Goal: Task Accomplishment & Management: Complete application form

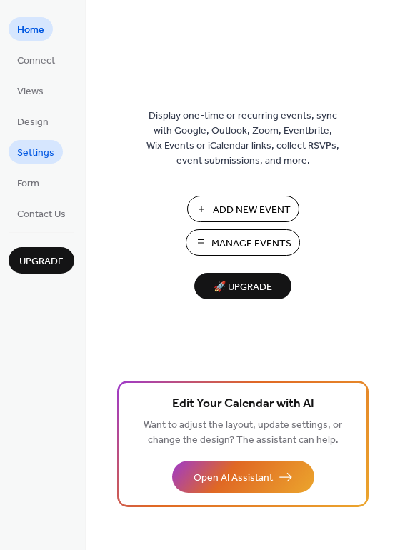
click at [43, 152] on span "Settings" at bounding box center [35, 153] width 37 height 15
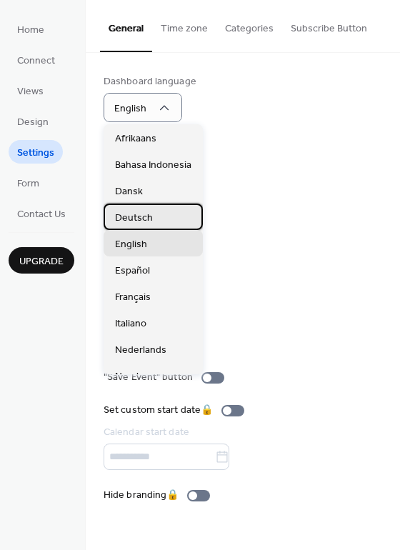
click at [158, 218] on div "Deutsch" at bounding box center [153, 217] width 99 height 26
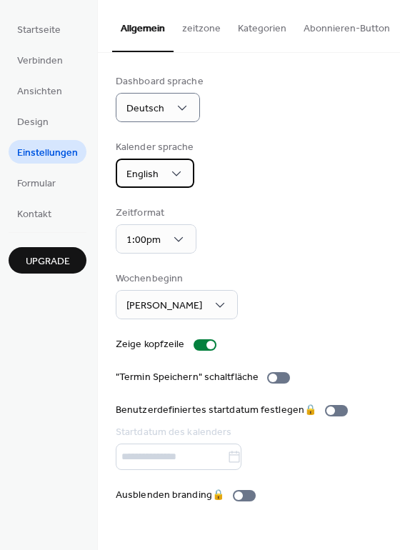
click at [180, 181] on div "English" at bounding box center [155, 173] width 79 height 29
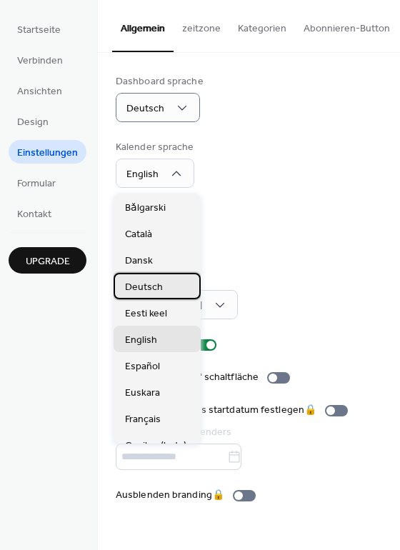
click at [159, 280] on span "Deutsch" at bounding box center [144, 287] width 38 height 15
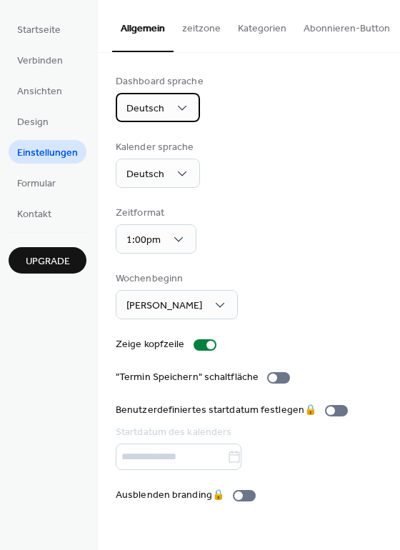
click at [179, 120] on div "Deutsch" at bounding box center [158, 107] width 84 height 29
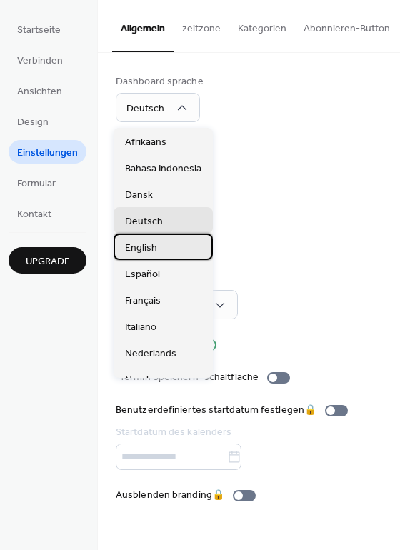
click at [149, 247] on span "English" at bounding box center [141, 248] width 32 height 15
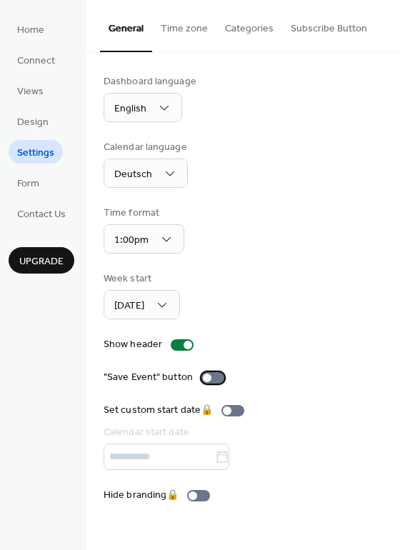
click at [207, 381] on div at bounding box center [207, 377] width 9 height 9
click at [191, 36] on button "Time zone" at bounding box center [184, 25] width 64 height 51
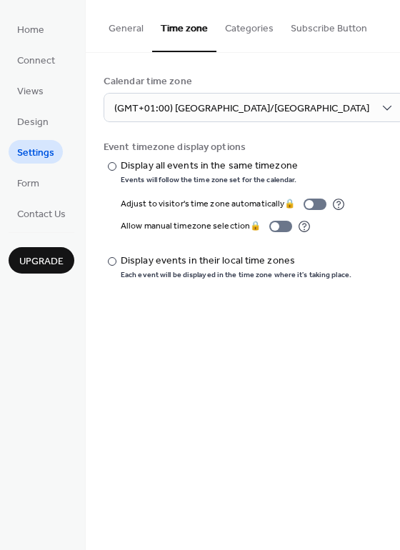
click at [240, 39] on button "Categories" at bounding box center [249, 25] width 66 height 51
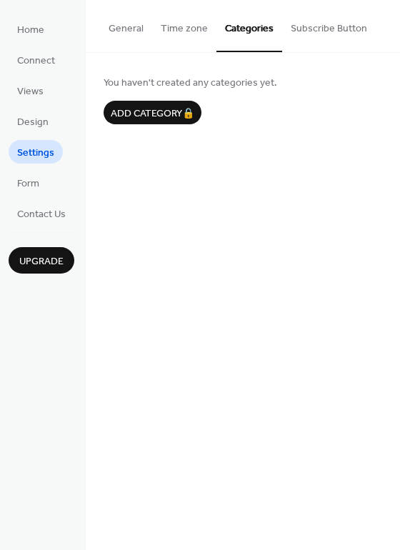
click at [308, 37] on button "Subscribe Button" at bounding box center [329, 25] width 94 height 51
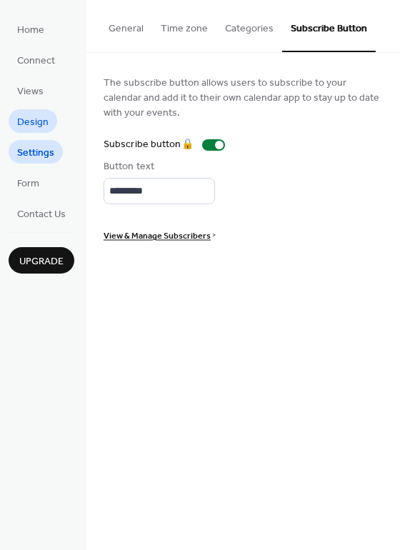
click at [38, 123] on span "Design" at bounding box center [32, 122] width 31 height 15
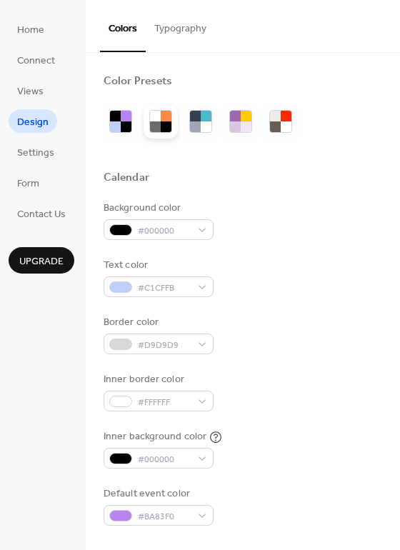
click at [159, 116] on div at bounding box center [155, 116] width 11 height 11
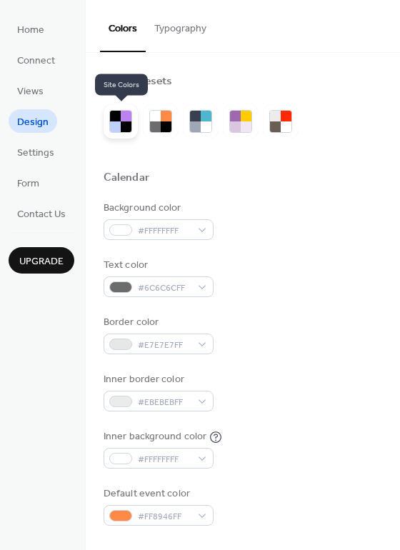
click at [132, 118] on div at bounding box center [120, 121] width 23 height 23
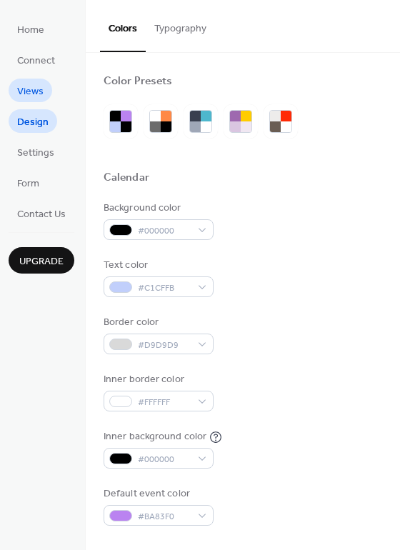
click at [31, 91] on span "Views" at bounding box center [30, 91] width 26 height 15
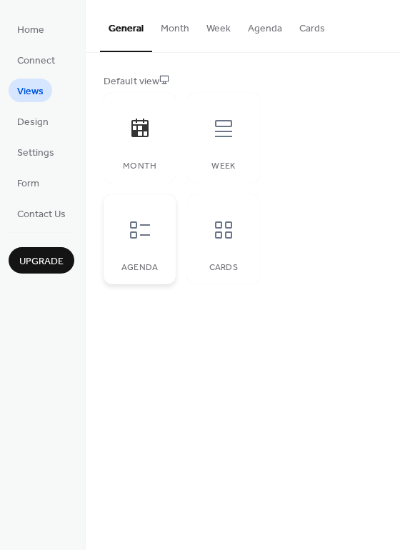
click at [143, 238] on icon at bounding box center [140, 230] width 23 height 23
click at [138, 138] on icon at bounding box center [140, 128] width 23 height 23
click at [29, 56] on span "Connect" at bounding box center [36, 61] width 38 height 15
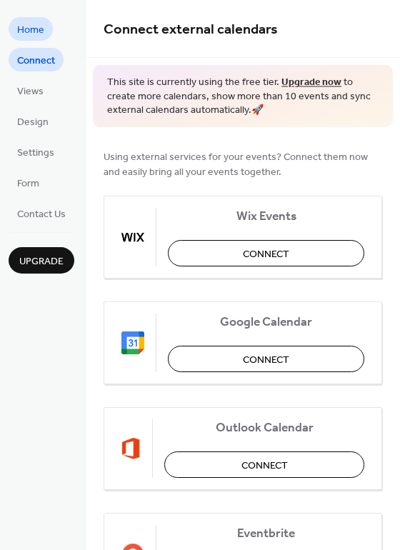
click at [34, 32] on span "Home" at bounding box center [30, 30] width 27 height 15
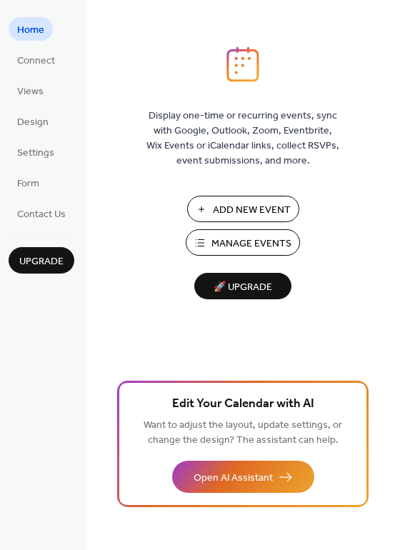
click at [259, 209] on span "Add New Event" at bounding box center [252, 210] width 78 height 15
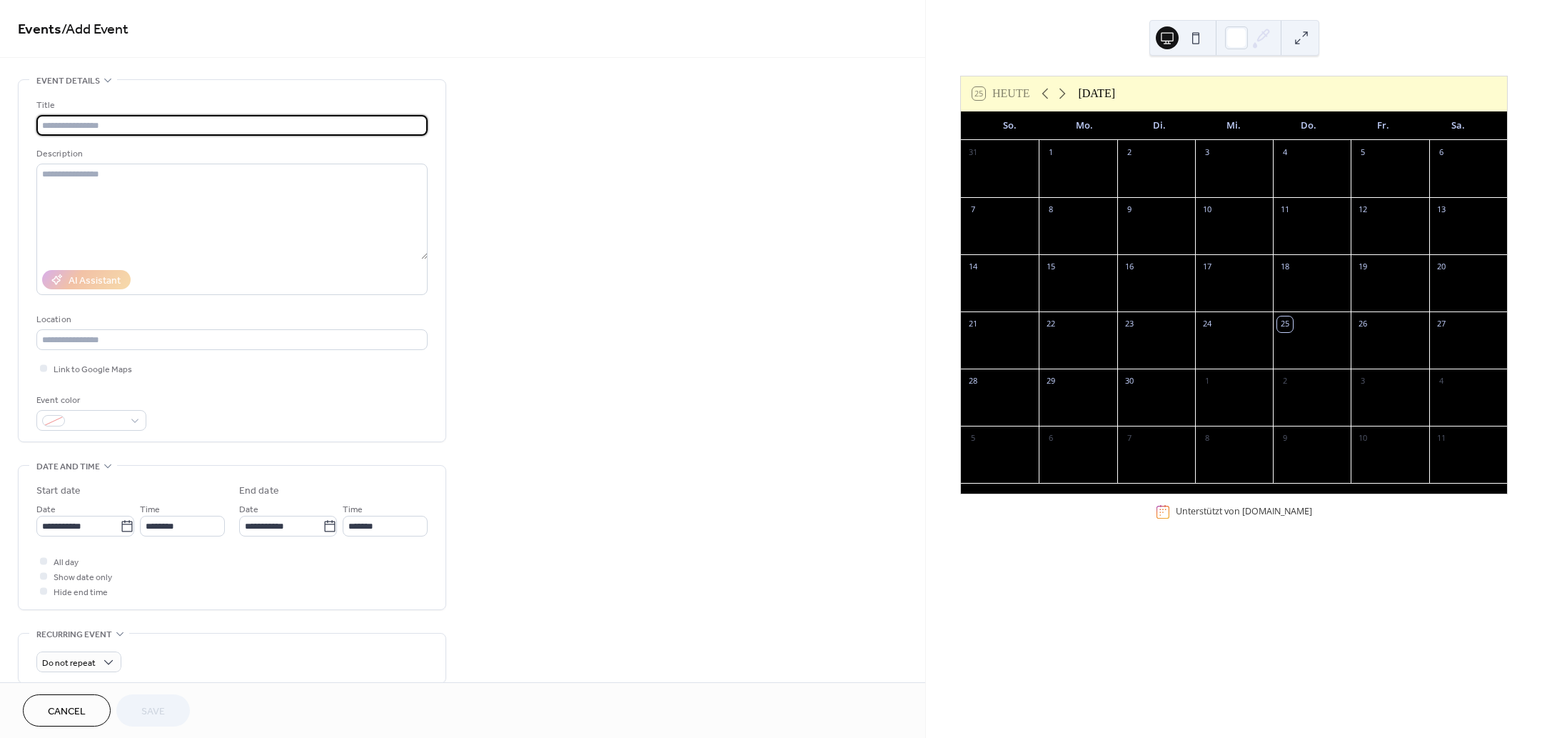
click at [141, 126] on input "text" at bounding box center [231, 125] width 391 height 21
drag, startPoint x: 1144, startPoint y: 234, endPoint x: 1145, endPoint y: 226, distance: 7.2
click at [1144, 231] on div at bounding box center [1157, 234] width 78 height 29
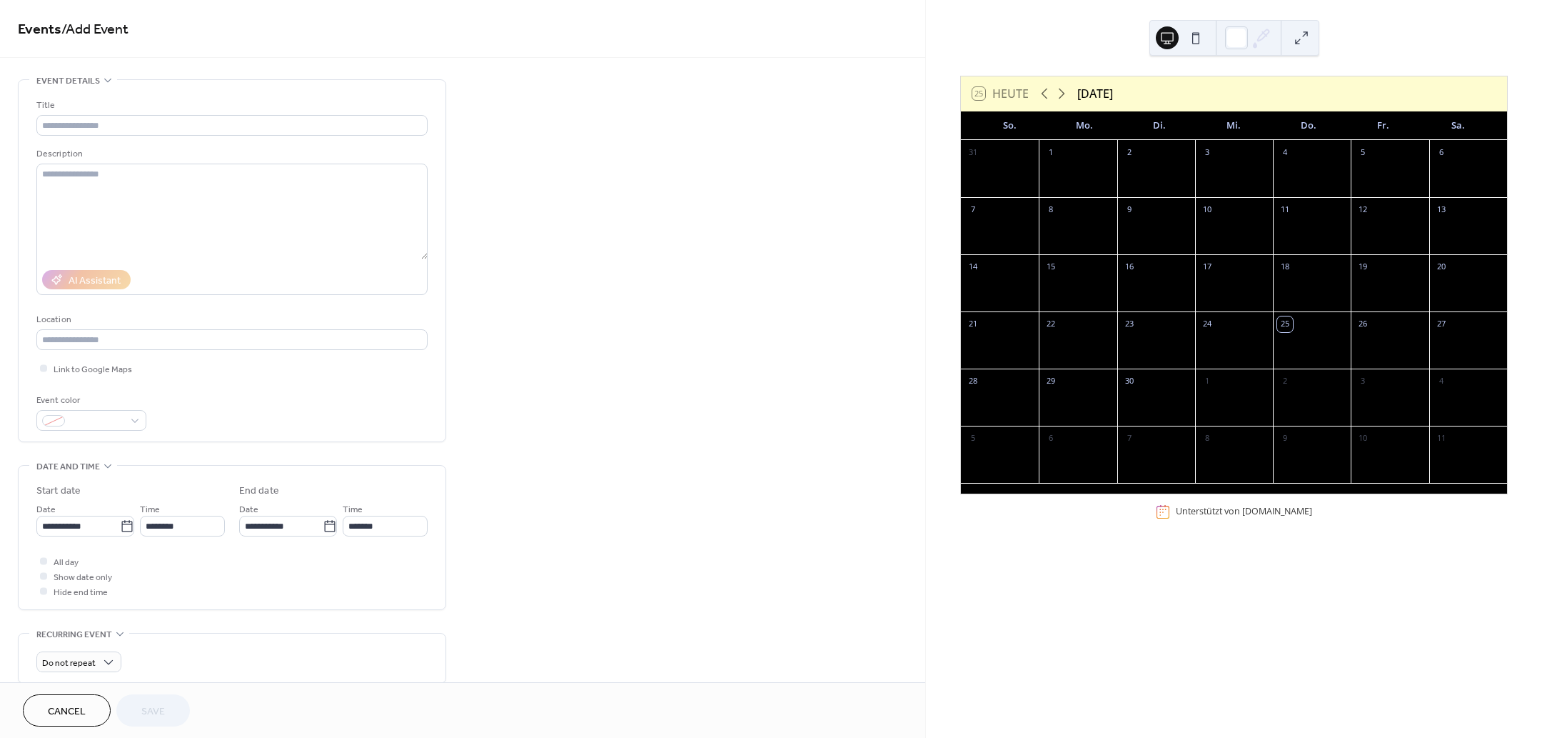
click at [1217, 223] on div at bounding box center [1234, 234] width 78 height 29
